Goal: Find specific page/section: Find specific page/section

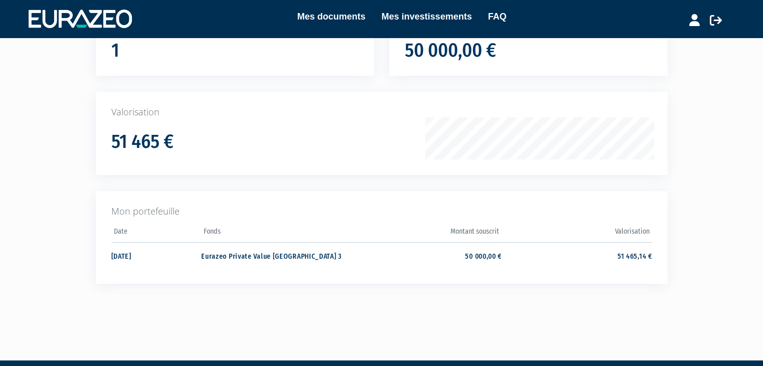
scroll to position [131, 0]
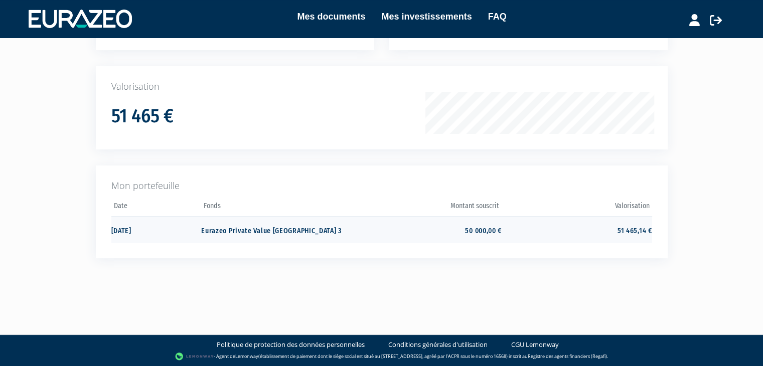
click at [278, 229] on td "Eurazeo Private Value [GEOGRAPHIC_DATA] 3" at bounding box center [276, 230] width 150 height 27
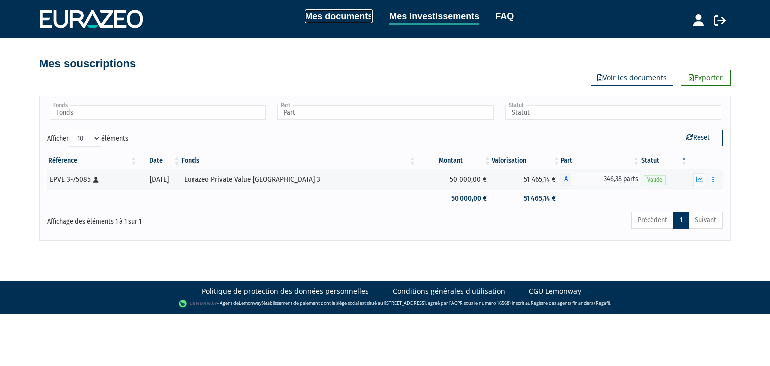
click at [345, 18] on link "Mes documents" at bounding box center [339, 16] width 68 height 14
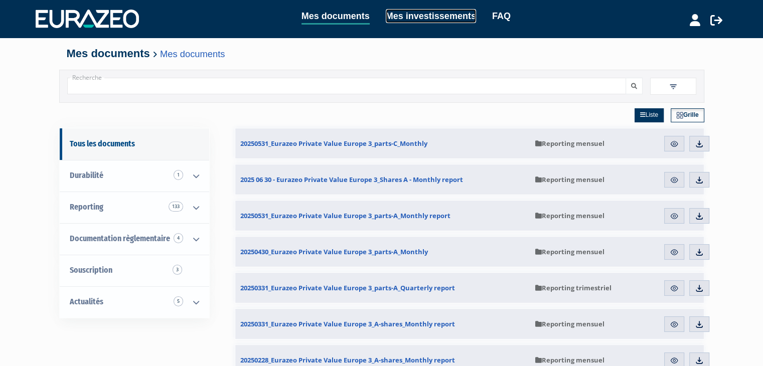
click at [433, 15] on link "Mes investissements" at bounding box center [431, 16] width 90 height 14
